Goal: Transaction & Acquisition: Purchase product/service

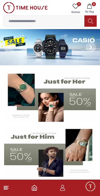
click at [7, 190] on line at bounding box center [6, 190] width 4 height 0
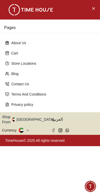
click at [94, 12] on button "Close Menu" at bounding box center [93, 8] width 8 height 8
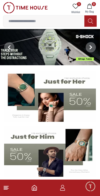
click at [6, 186] on icon at bounding box center [6, 188] width 6 height 6
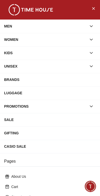
click at [94, 12] on button "Close Menu" at bounding box center [93, 8] width 8 height 8
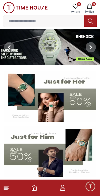
click at [92, 10] on button "8 My Bag" at bounding box center [89, 8] width 15 height 13
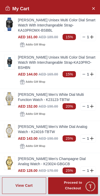
click at [46, 106] on span "AED 190.00" at bounding box center [49, 106] width 20 height 4
click at [7, 98] on img at bounding box center [9, 98] width 10 height 13
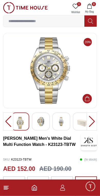
scroll to position [1, 0]
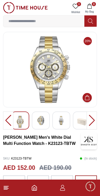
click at [39, 118] on img at bounding box center [40, 120] width 9 height 9
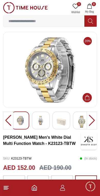
click at [61, 120] on img at bounding box center [61, 122] width 9 height 12
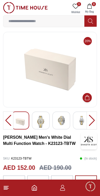
click at [43, 124] on img at bounding box center [40, 122] width 9 height 12
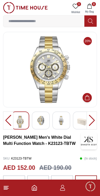
click at [65, 122] on img at bounding box center [61, 120] width 9 height 9
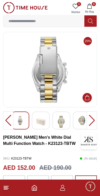
click at [21, 120] on img at bounding box center [20, 120] width 9 height 9
click at [63, 120] on img at bounding box center [61, 122] width 9 height 12
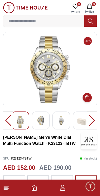
click at [43, 123] on img at bounding box center [40, 120] width 9 height 9
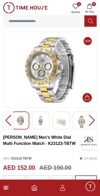
click at [43, 120] on img at bounding box center [40, 120] width 9 height 9
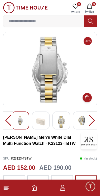
click at [23, 119] on img at bounding box center [20, 120] width 9 height 9
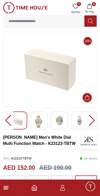
click at [42, 121] on img at bounding box center [38, 122] width 9 height 12
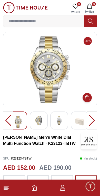
click at [82, 120] on img at bounding box center [79, 122] width 9 height 12
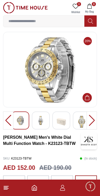
click at [21, 121] on img at bounding box center [20, 120] width 9 height 9
click at [42, 121] on img at bounding box center [40, 120] width 9 height 9
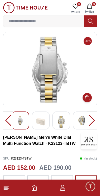
click at [21, 125] on img at bounding box center [20, 120] width 9 height 9
click at [60, 122] on img at bounding box center [61, 122] width 9 height 12
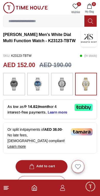
scroll to position [104, 0]
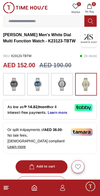
click at [91, 10] on span "My Bag" at bounding box center [89, 12] width 13 height 4
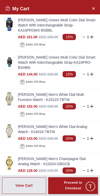
click at [11, 131] on img at bounding box center [9, 130] width 10 height 13
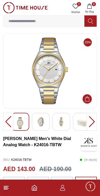
click at [40, 119] on img at bounding box center [40, 121] width 9 height 9
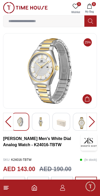
click at [62, 121] on img at bounding box center [61, 123] width 9 height 12
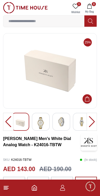
click at [78, 124] on img at bounding box center [81, 121] width 9 height 9
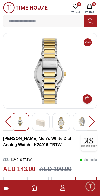
click at [80, 121] on img at bounding box center [81, 121] width 9 height 9
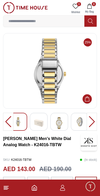
click at [61, 122] on img at bounding box center [59, 123] width 9 height 12
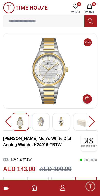
click at [59, 93] on img at bounding box center [49, 71] width 85 height 67
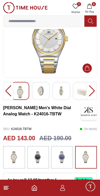
scroll to position [32, 0]
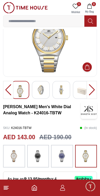
click at [11, 153] on img at bounding box center [14, 156] width 13 height 17
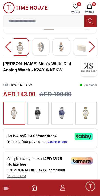
scroll to position [75, 0]
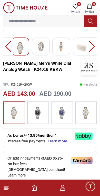
click at [92, 7] on button "8 My Bag" at bounding box center [89, 8] width 15 height 13
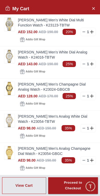
scroll to position [75, 0]
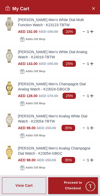
click at [8, 89] on img at bounding box center [9, 88] width 10 height 13
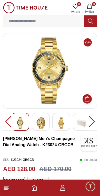
click at [40, 120] on img at bounding box center [40, 123] width 9 height 12
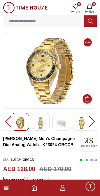
click at [80, 123] on img at bounding box center [81, 123] width 9 height 12
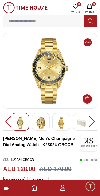
click at [62, 119] on img at bounding box center [61, 123] width 9 height 12
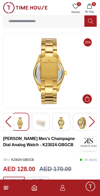
click at [4, 186] on line at bounding box center [6, 186] width 5 height 0
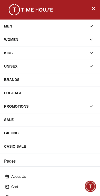
click at [7, 79] on div "BRANDS" at bounding box center [50, 79] width 92 height 9
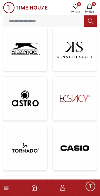
click at [76, 148] on img at bounding box center [75, 148] width 36 height 36
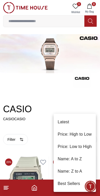
click at [91, 148] on li "Price: Low to High" at bounding box center [75, 147] width 42 height 12
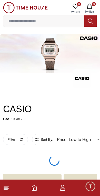
click at [90, 138] on body "100% Genuine products with International Warranty Shop From [GEOGRAPHIC_DATA] |…" at bounding box center [50, 103] width 100 height 206
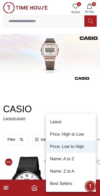
click at [80, 134] on li "Price: High to Low" at bounding box center [71, 134] width 50 height 12
type input "*"
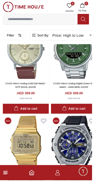
scroll to position [1495, 0]
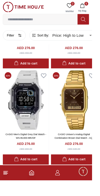
scroll to position [2798, 0]
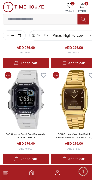
click at [75, 115] on img at bounding box center [81, 108] width 50 height 65
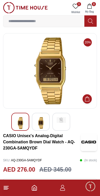
click at [42, 123] on img at bounding box center [40, 123] width 9 height 12
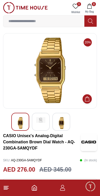
click at [62, 122] on img at bounding box center [61, 123] width 9 height 12
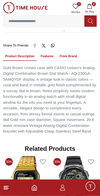
scroll to position [356, 0]
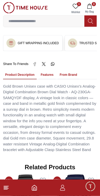
click at [50, 71] on button "Features" at bounding box center [47, 75] width 17 height 9
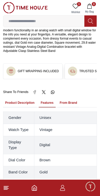
scroll to position [309, 0]
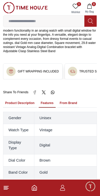
click at [73, 99] on button "From Brand" at bounding box center [69, 103] width 22 height 9
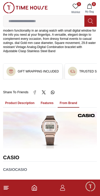
click at [13, 99] on button "Product Description" at bounding box center [20, 103] width 34 height 9
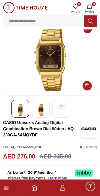
scroll to position [0, 0]
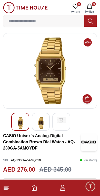
click at [4, 189] on line at bounding box center [6, 189] width 5 height 0
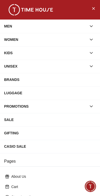
click at [10, 79] on div "BRANDS" at bounding box center [50, 79] width 92 height 9
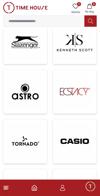
scroll to position [157, 0]
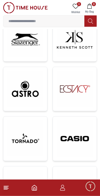
click at [69, 141] on img at bounding box center [75, 139] width 36 height 36
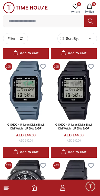
scroll to position [195, 0]
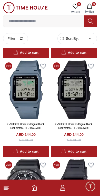
click at [73, 150] on div "Add to cart" at bounding box center [73, 152] width 25 height 6
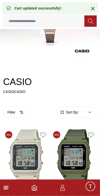
scroll to position [27, 0]
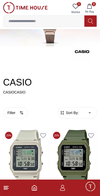
click at [78, 113] on span "Sort By:" at bounding box center [72, 112] width 14 height 5
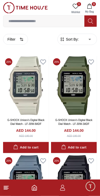
scroll to position [101, 0]
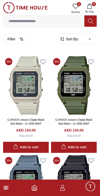
click at [72, 41] on span "Sort By:" at bounding box center [72, 39] width 14 height 5
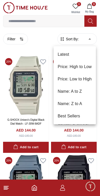
click at [64, 66] on li "Price: High to Low" at bounding box center [75, 67] width 42 height 12
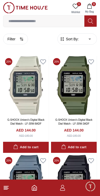
type input "*"
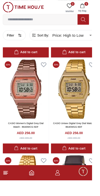
scroll to position [3438, 0]
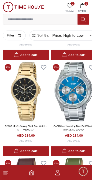
scroll to position [4376, 0]
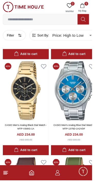
click at [38, 161] on div "Add to cart" at bounding box center [27, 164] width 25 height 6
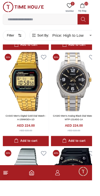
scroll to position [4908, 0]
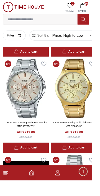
scroll to position [5424, 0]
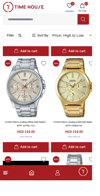
click at [82, 157] on div "Add to cart" at bounding box center [80, 160] width 25 height 6
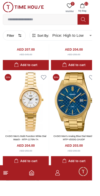
scroll to position [5826, 0]
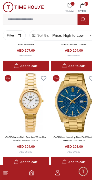
click at [79, 174] on div "Add to cart" at bounding box center [80, 177] width 25 height 6
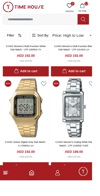
scroll to position [6451, 0]
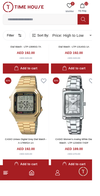
click at [36, 176] on div "Add to cart" at bounding box center [27, 179] width 25 height 6
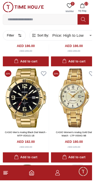
scroll to position [6877, 0]
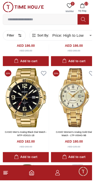
click at [36, 168] on div "Add to cart" at bounding box center [27, 171] width 25 height 6
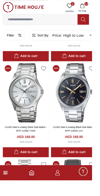
scroll to position [7720, 0]
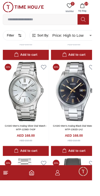
click at [83, 162] on div "Add to cart" at bounding box center [80, 165] width 25 height 6
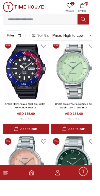
scroll to position [8359, 0]
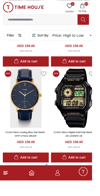
scroll to position [9395, 0]
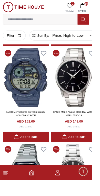
scroll to position [9722, 0]
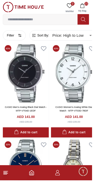
scroll to position [11432, 0]
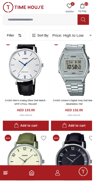
scroll to position [12460, 0]
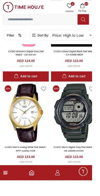
scroll to position [13371, 0]
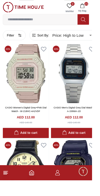
scroll to position [14549, 0]
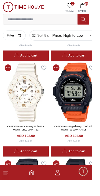
scroll to position [15559, 0]
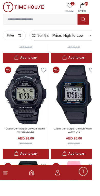
scroll to position [15647, 0]
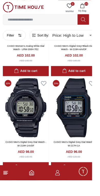
click at [37, 176] on button "Add to cart" at bounding box center [28, 181] width 50 height 11
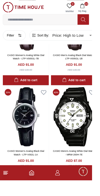
scroll to position [16158, 0]
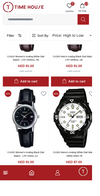
click at [81, 188] on button "Add to cart" at bounding box center [81, 193] width 50 height 11
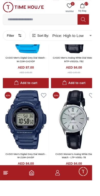
scroll to position [16579, 0]
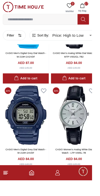
click at [37, 187] on div "Add to cart" at bounding box center [27, 190] width 25 height 6
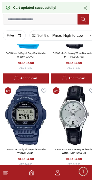
scroll to position [16632, 0]
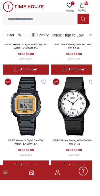
scroll to position [17216, 0]
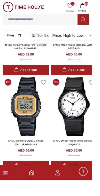
click at [95, 4] on span "18" at bounding box center [94, 4] width 4 height 4
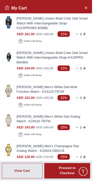
click at [86, 35] on icon at bounding box center [84, 37] width 4 height 4
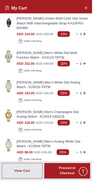
click at [86, 35] on icon at bounding box center [84, 37] width 4 height 4
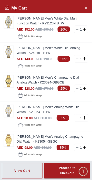
click at [86, 34] on icon at bounding box center [84, 32] width 4 height 4
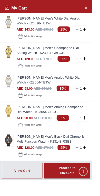
click at [10, 118] on img at bounding box center [9, 120] width 10 height 13
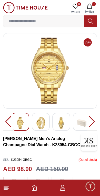
click at [43, 121] on img at bounding box center [40, 123] width 9 height 12
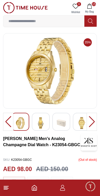
click at [65, 118] on img at bounding box center [61, 123] width 9 height 12
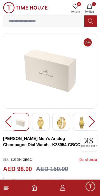
click at [91, 7] on icon "button" at bounding box center [89, 6] width 5 height 5
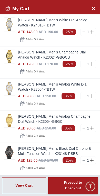
click at [85, 129] on icon at bounding box center [84, 128] width 4 height 4
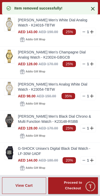
click at [83, 97] on icon at bounding box center [84, 96] width 4 height 4
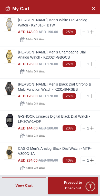
click at [79, 96] on div "AED 128.00 AED 170.00 25% 1" at bounding box center [57, 96] width 78 height 8
click at [84, 95] on icon at bounding box center [84, 96] width 4 height 4
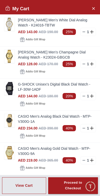
click at [8, 87] on img at bounding box center [9, 88] width 10 height 13
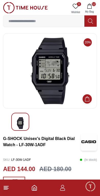
click at [35, 69] on img at bounding box center [49, 71] width 85 height 67
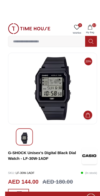
scroll to position [10, 0]
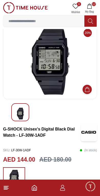
click at [95, 7] on button "12 My Bag" at bounding box center [89, 8] width 15 height 13
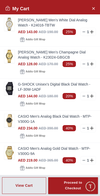
click at [82, 97] on icon at bounding box center [84, 96] width 4 height 4
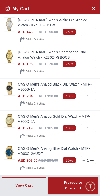
click at [8, 89] on img at bounding box center [9, 88] width 10 height 13
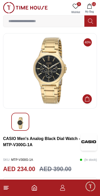
click at [93, 5] on span "11" at bounding box center [94, 4] width 4 height 4
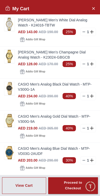
click at [6, 122] on img at bounding box center [9, 120] width 10 height 13
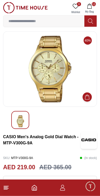
scroll to position [3, 0]
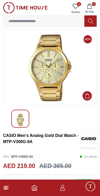
click at [91, 3] on button "11 My Bag" at bounding box center [89, 8] width 15 height 13
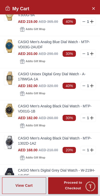
scroll to position [107, 0]
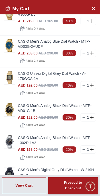
click at [8, 111] on img at bounding box center [9, 109] width 10 height 13
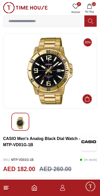
click at [92, 5] on icon "button" at bounding box center [89, 6] width 5 height 5
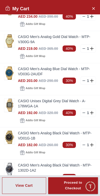
scroll to position [85, 0]
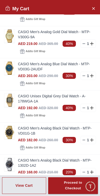
click at [83, 141] on icon at bounding box center [84, 140] width 4 height 4
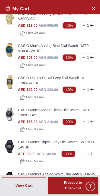
scroll to position [101, 0]
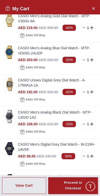
click at [10, 83] on img at bounding box center [9, 84] width 10 height 13
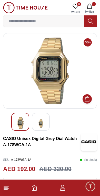
click at [40, 123] on img at bounding box center [40, 123] width 9 height 13
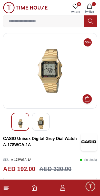
click at [16, 120] on img at bounding box center [20, 123] width 9 height 13
click at [19, 120] on img at bounding box center [20, 123] width 9 height 13
click at [41, 121] on img at bounding box center [40, 123] width 9 height 12
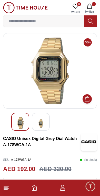
click at [42, 121] on img at bounding box center [40, 123] width 9 height 13
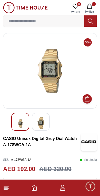
click at [91, 11] on span "My Bag" at bounding box center [89, 12] width 13 height 4
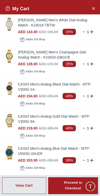
click at [8, 153] on img at bounding box center [9, 152] width 10 height 13
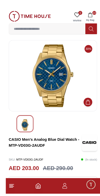
scroll to position [6, 0]
